Goal: Information Seeking & Learning: Learn about a topic

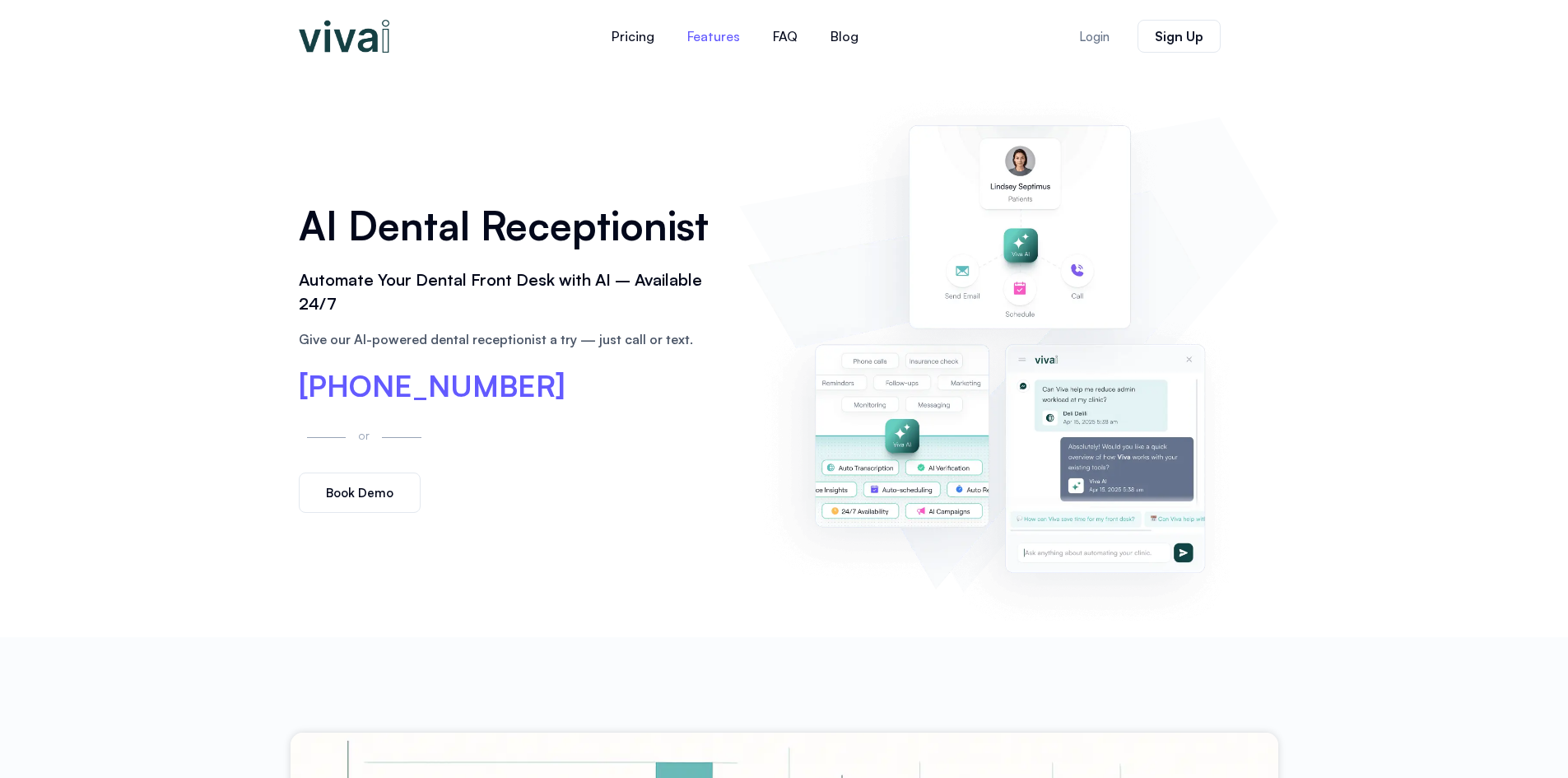
click at [707, 32] on link "Features" at bounding box center [713, 36] width 85 height 39
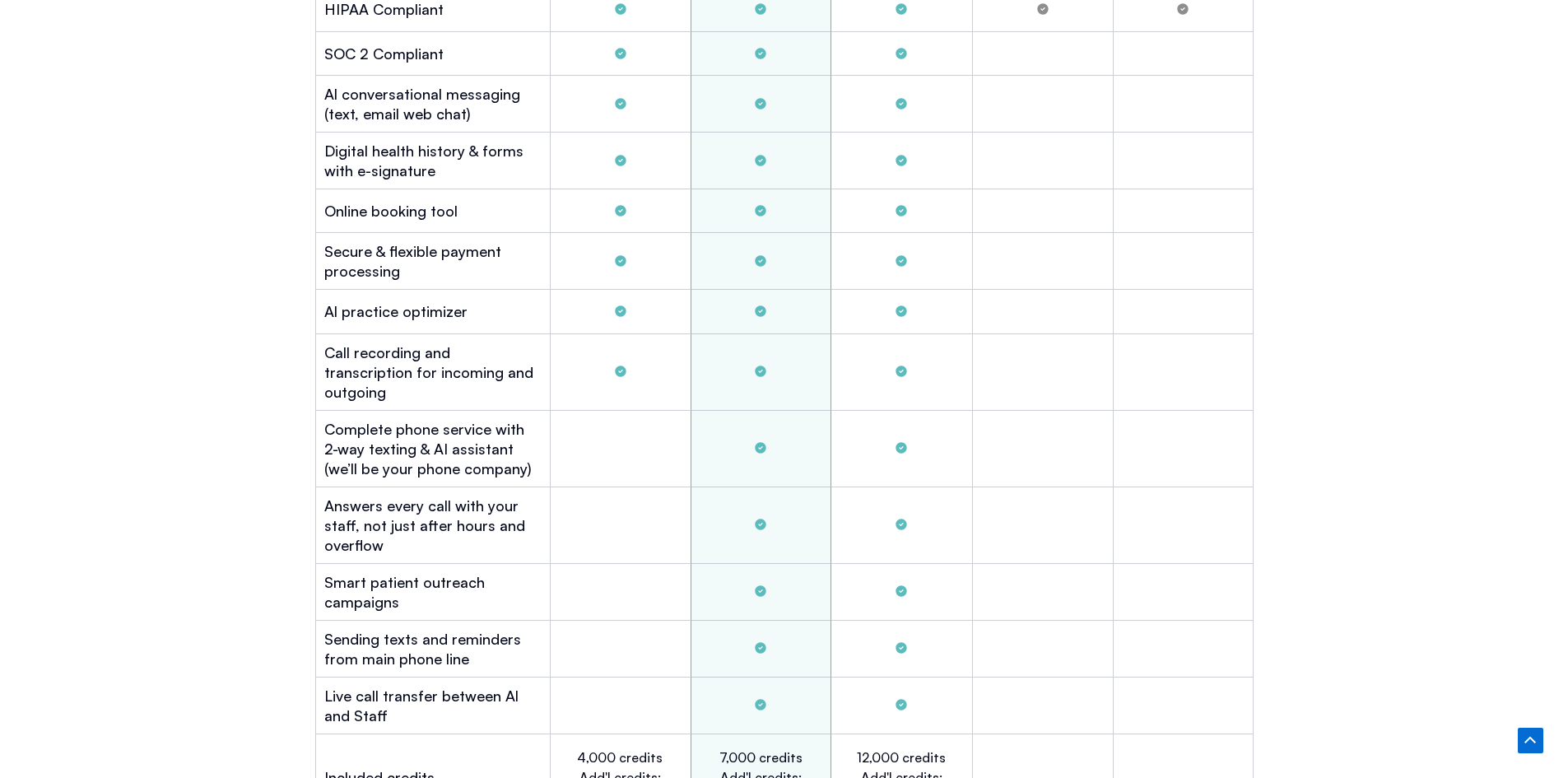
scroll to position [4855, 0]
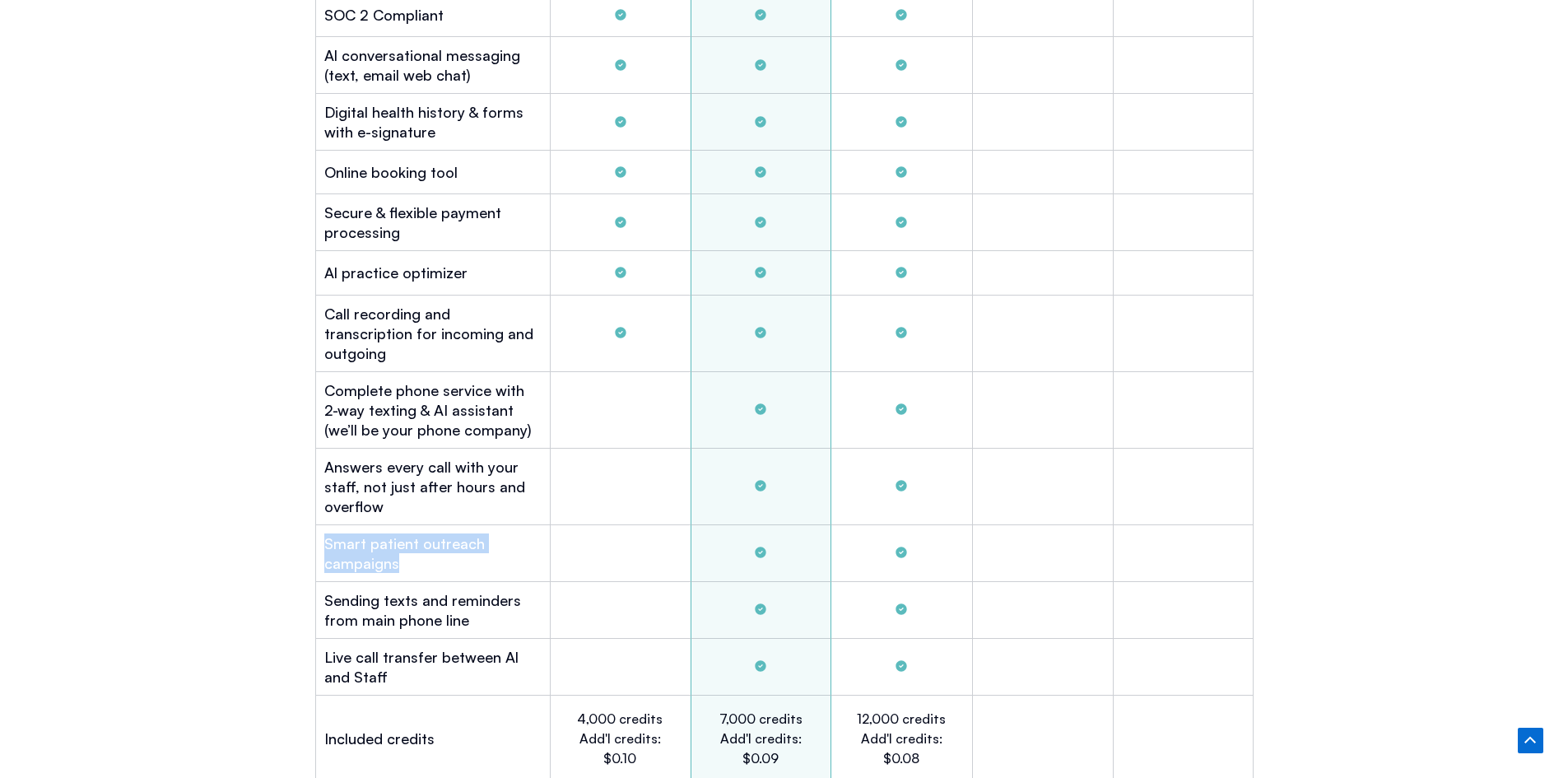
drag, startPoint x: 323, startPoint y: 519, endPoint x: 478, endPoint y: 546, distance: 157.3
click at [478, 546] on h2 "Smart patient outreach campaigns" at bounding box center [433, 554] width 217 height 39
copy h2 "Smart patient outreach campaigns"
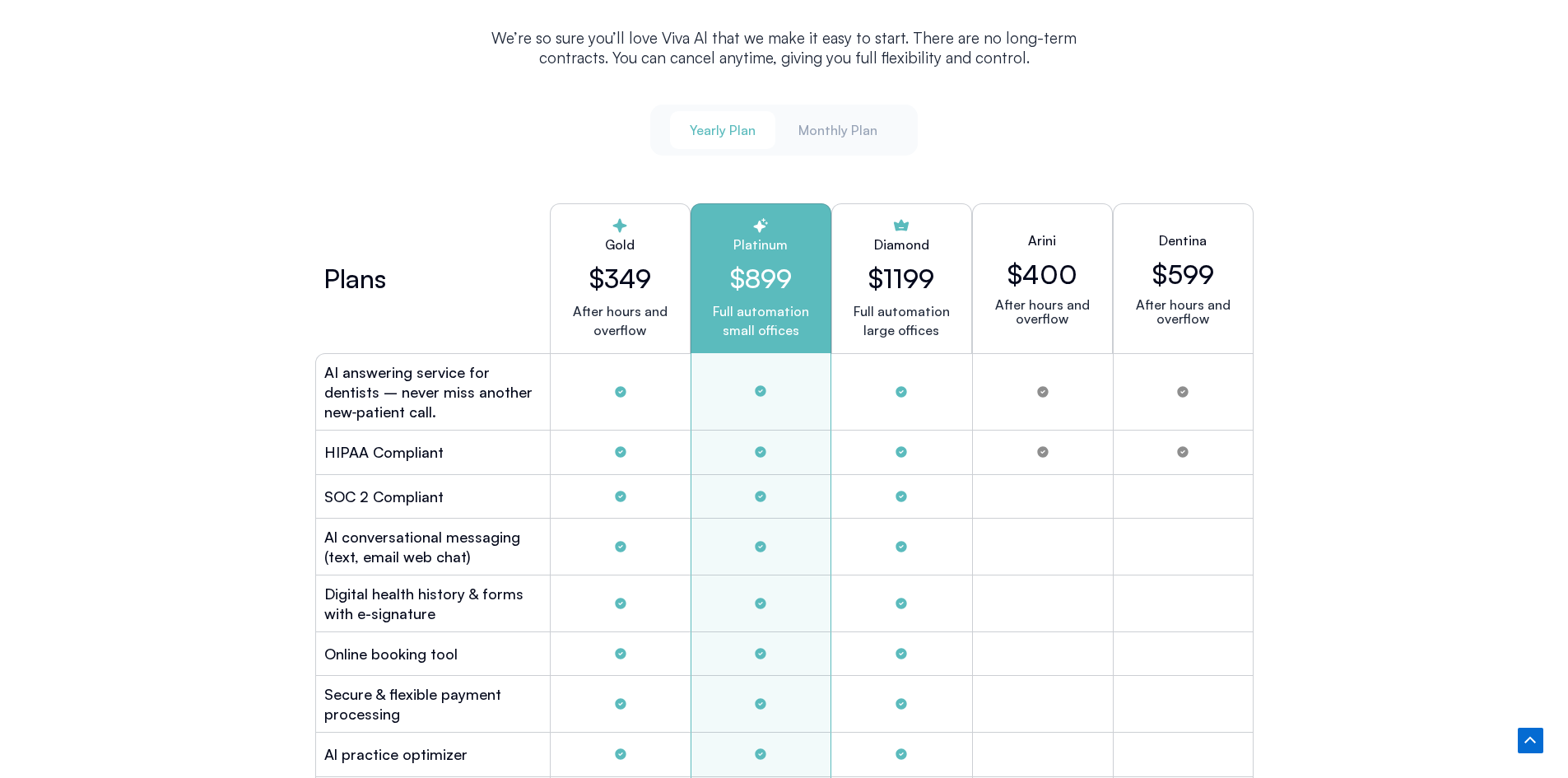
scroll to position [4360, 0]
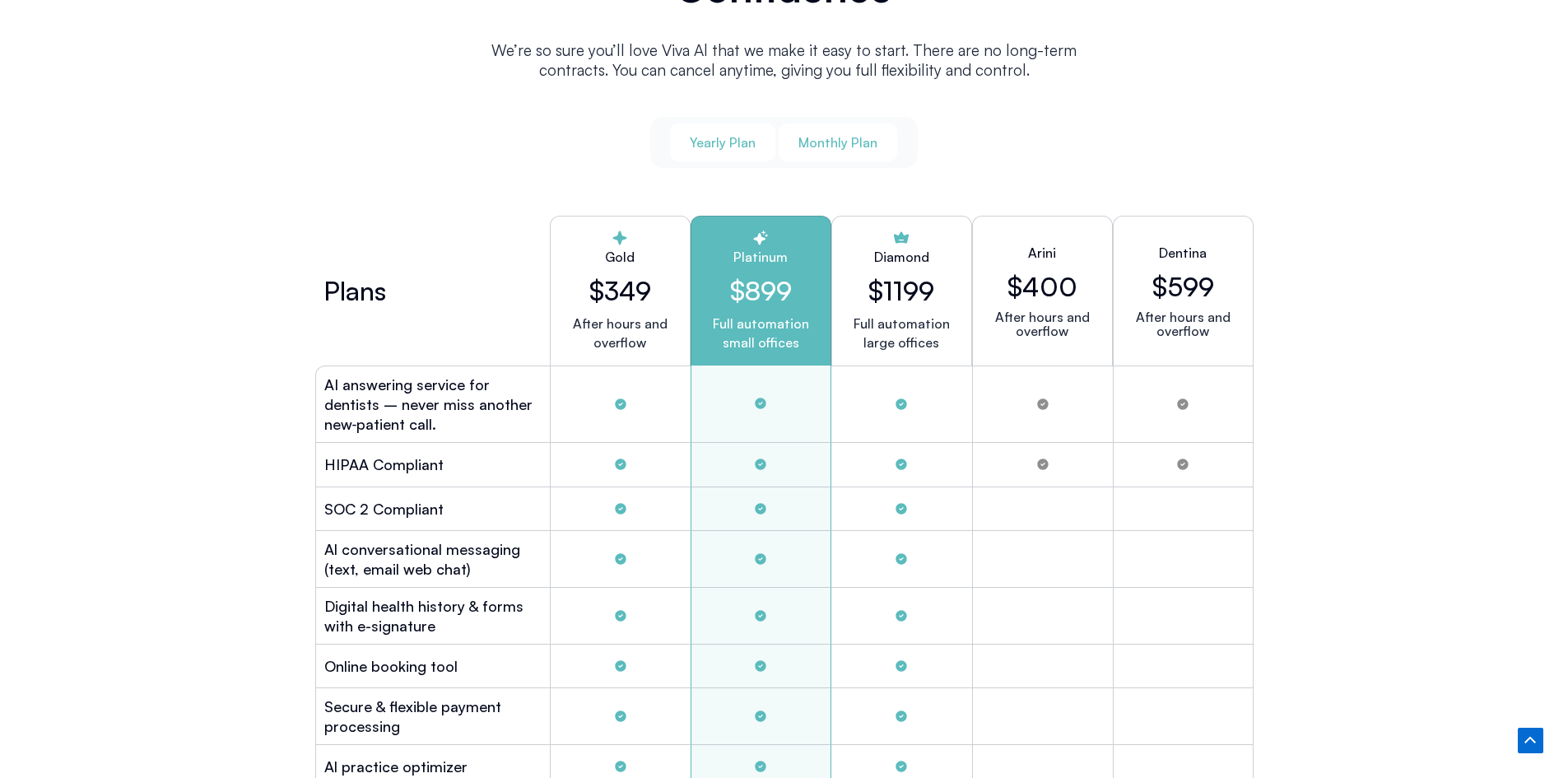
click at [840, 133] on span "Monthly Plan" at bounding box center [837, 142] width 79 height 18
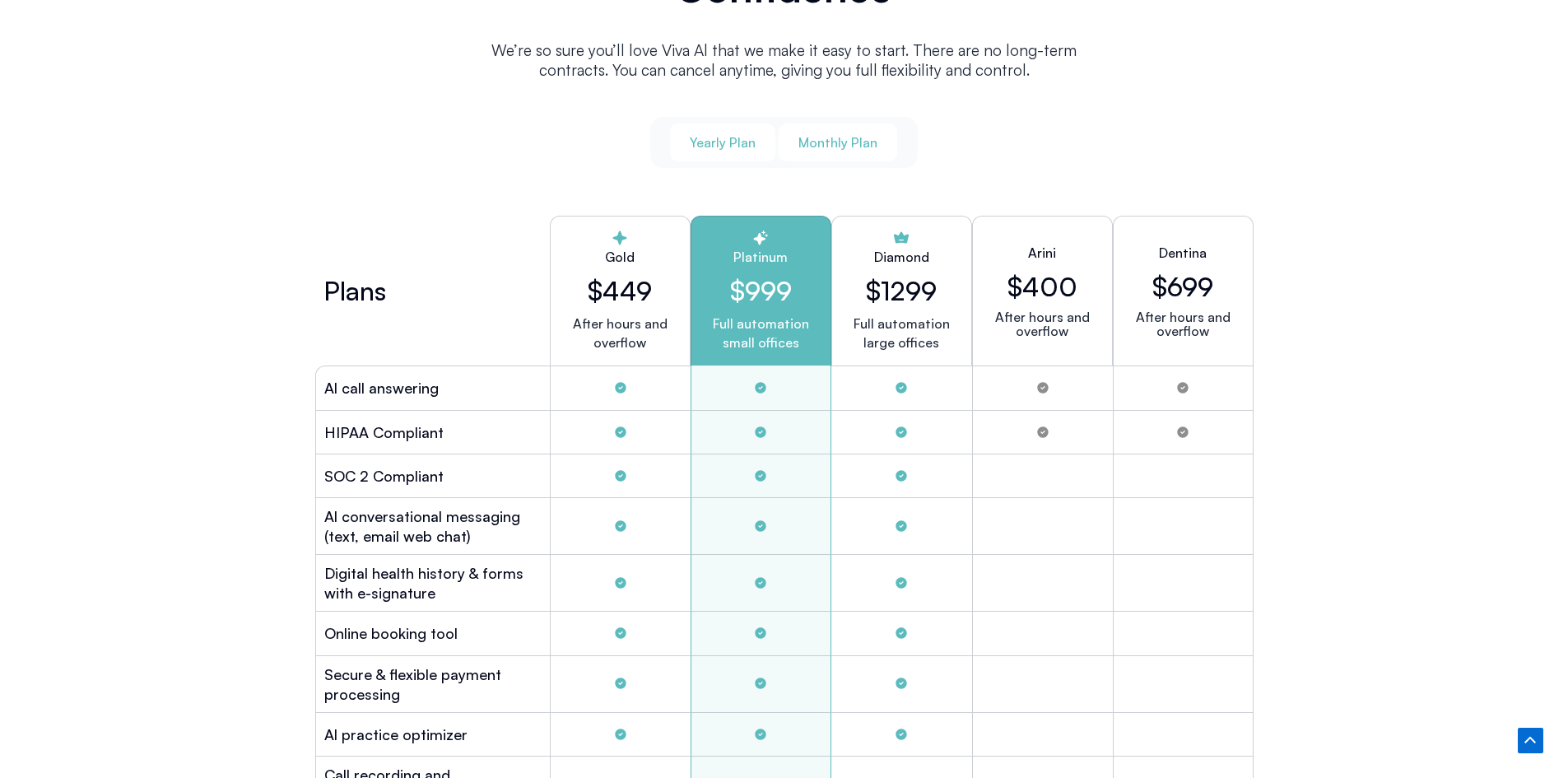
click at [742, 133] on span "Yearly Plan" at bounding box center [722, 142] width 66 height 18
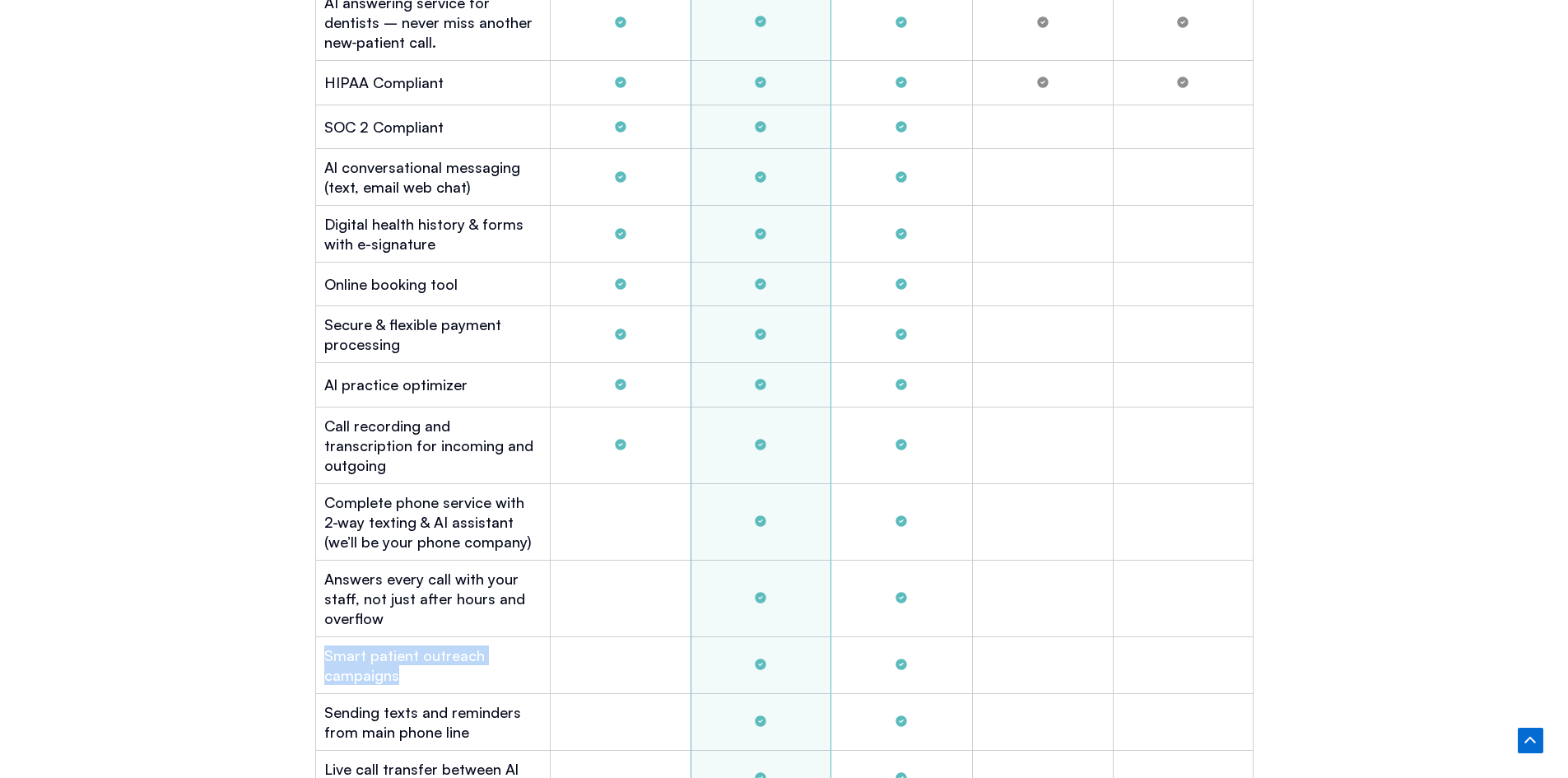
scroll to position [4773, 0]
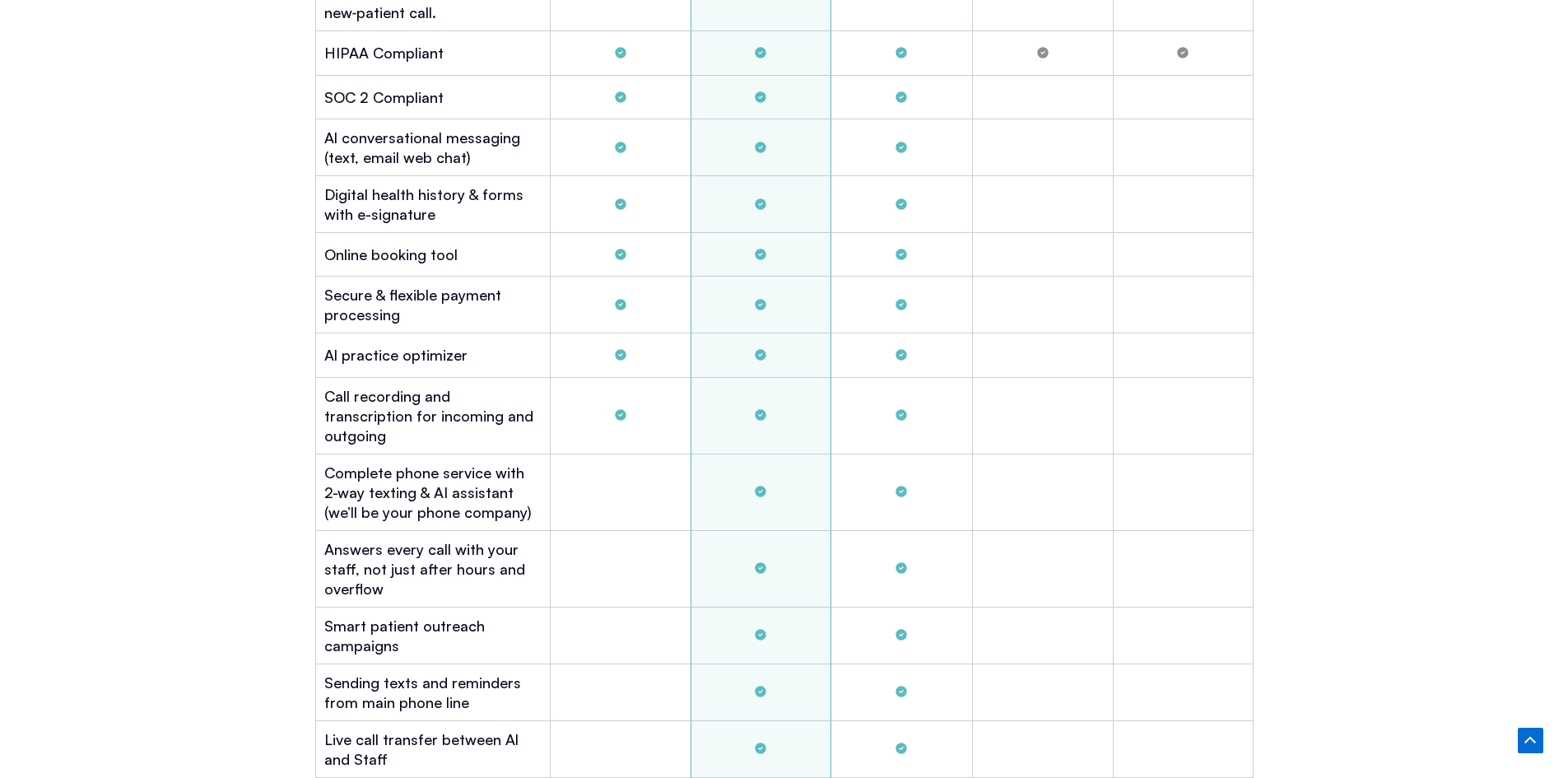
click at [1331, 273] on div "PRICING No Contracts ― Start with Confidence We’re so sure you’ll love Viva Al …" at bounding box center [784, 603] width 1568 height 2462
